Goal: Task Accomplishment & Management: Manage account settings

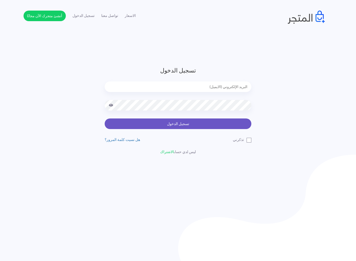
type input "[EMAIL_ADDRESS][DOMAIN_NAME]"
click at [170, 127] on button "تسجيل الدخول" at bounding box center [178, 123] width 147 height 11
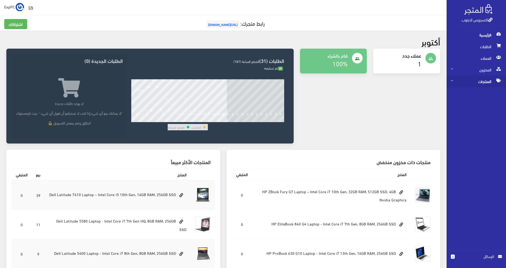
click at [358, 81] on span "المنتجات" at bounding box center [476, 82] width 51 height 12
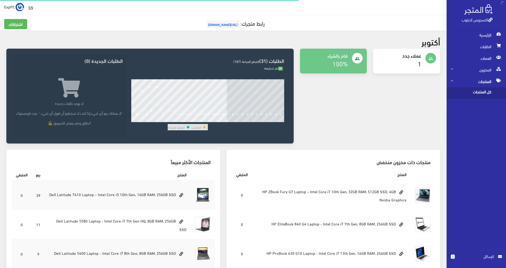
click at [358, 92] on span "كل المنتجات" at bounding box center [471, 93] width 40 height 12
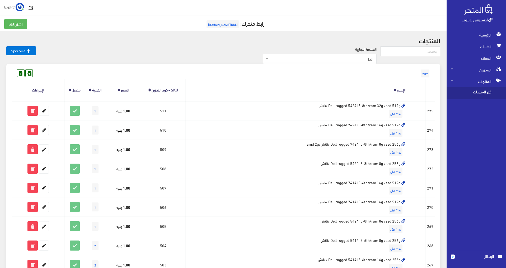
click at [358, 48] on input "text" at bounding box center [410, 51] width 60 height 10
type input "5580"
